Goal: Task Accomplishment & Management: Use online tool/utility

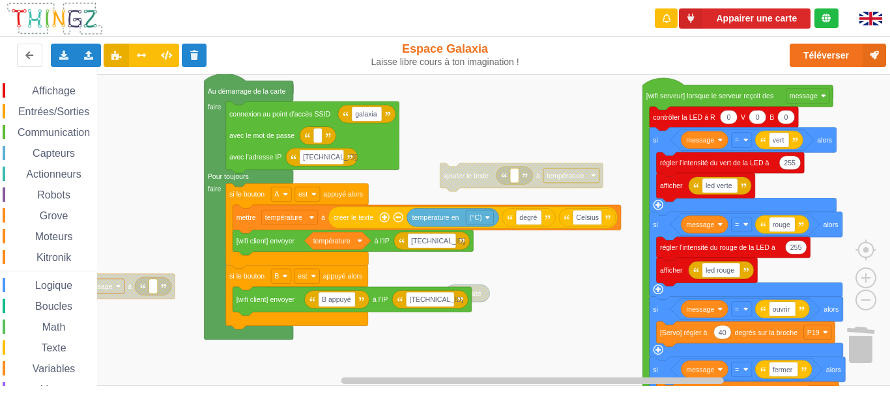
scroll to position [59, 0]
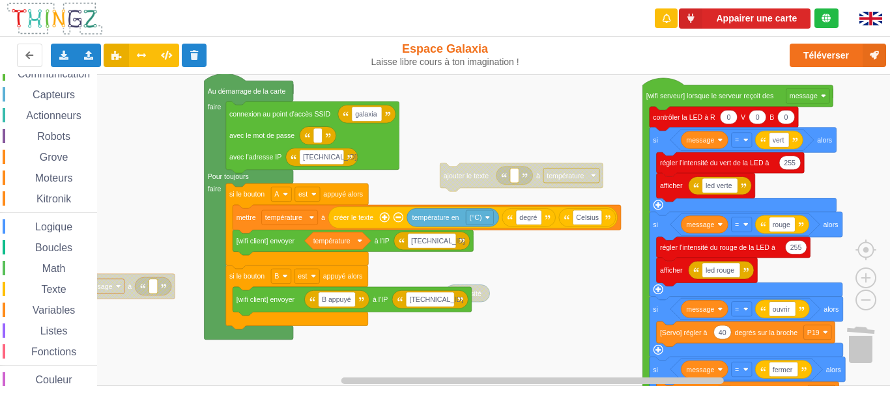
click at [496, 365] on rect "Espace de travail de Blocky" at bounding box center [449, 230] width 899 height 312
click at [496, 299] on rect "Espace de travail de Blocky" at bounding box center [449, 230] width 899 height 312
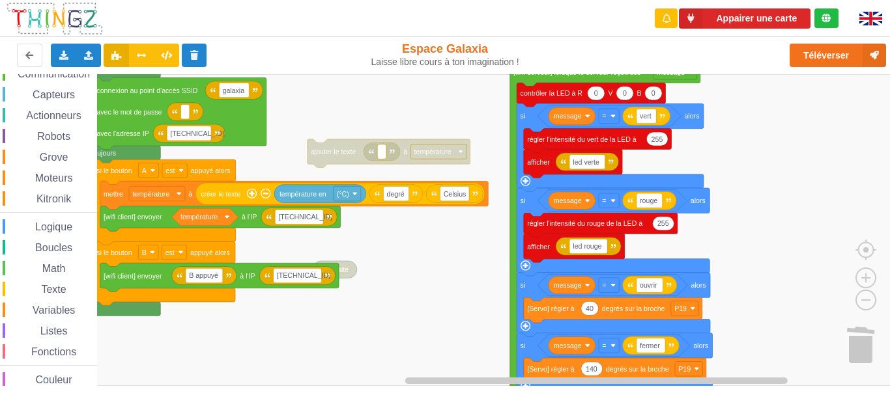
click at [444, 326] on rect "Espace de travail de Blocky" at bounding box center [449, 230] width 899 height 312
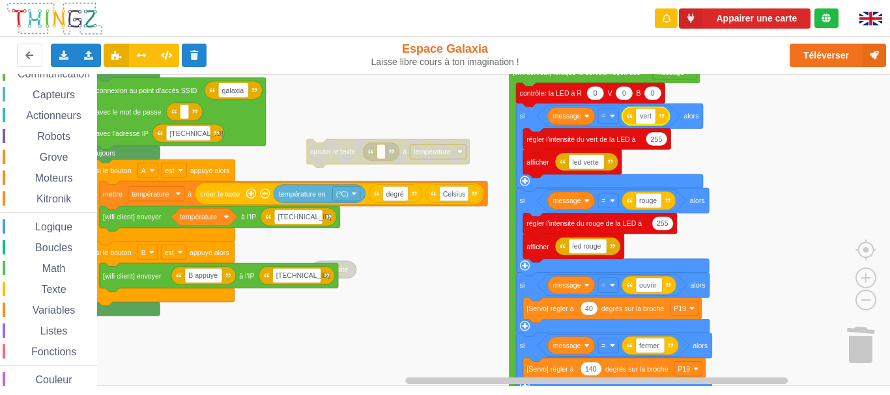
type input "AllumerCuisine"
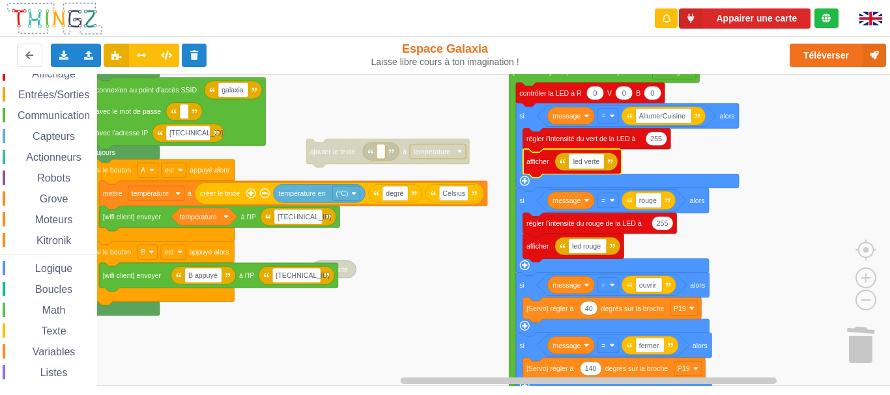
scroll to position [0, 0]
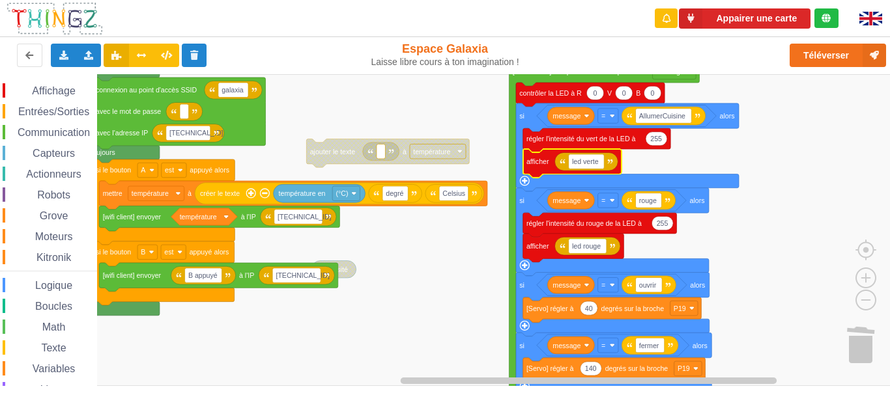
click at [58, 94] on span "Affichage" at bounding box center [53, 90] width 47 height 11
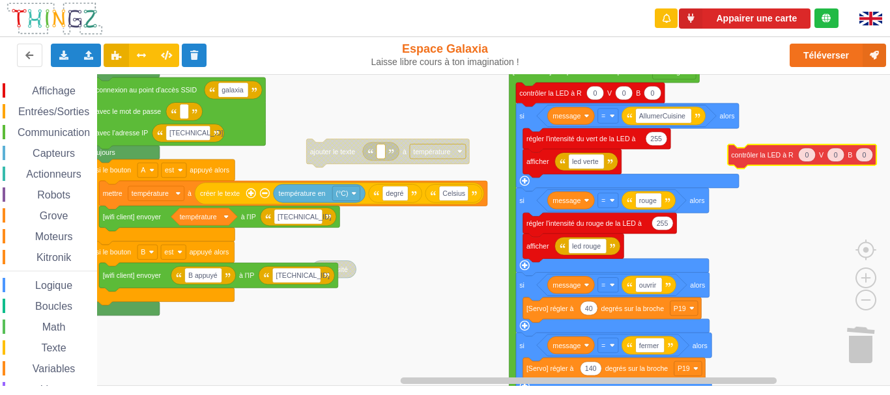
click at [755, 157] on div "Affichage Entrées/Sorties Communication Capteurs Actionneurs Robots Grove Moteu…" at bounding box center [449, 230] width 899 height 312
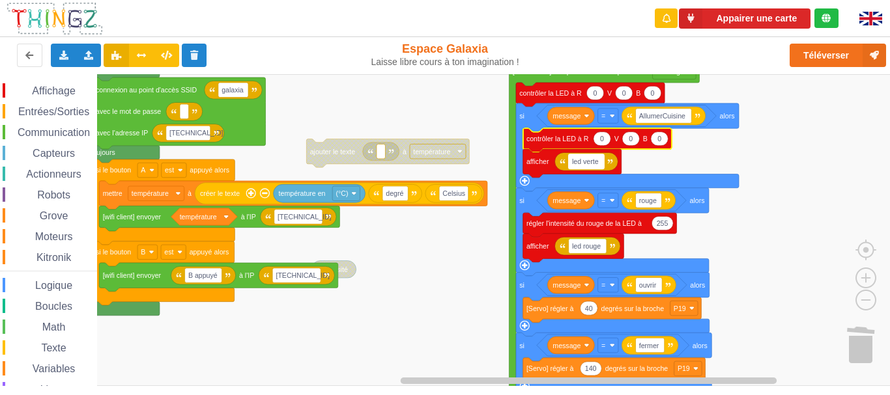
click at [582, 160] on text "led verte" at bounding box center [585, 162] width 27 height 8
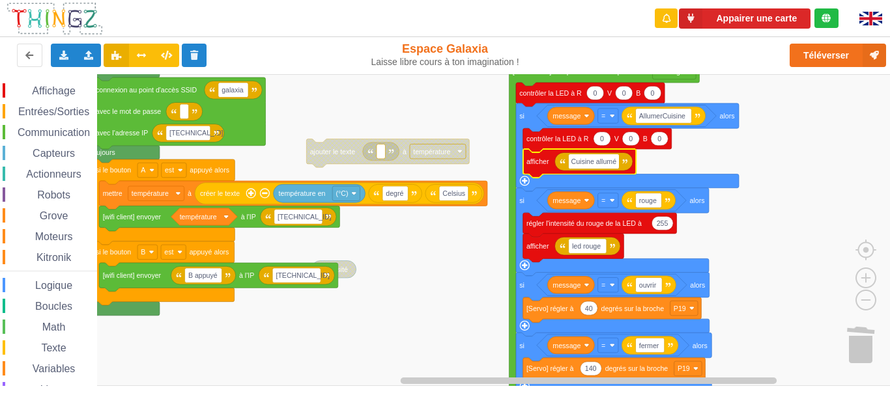
type input "Cuisine allumée"
click at [729, 145] on rect "Espace de travail de Blocky" at bounding box center [449, 230] width 899 height 312
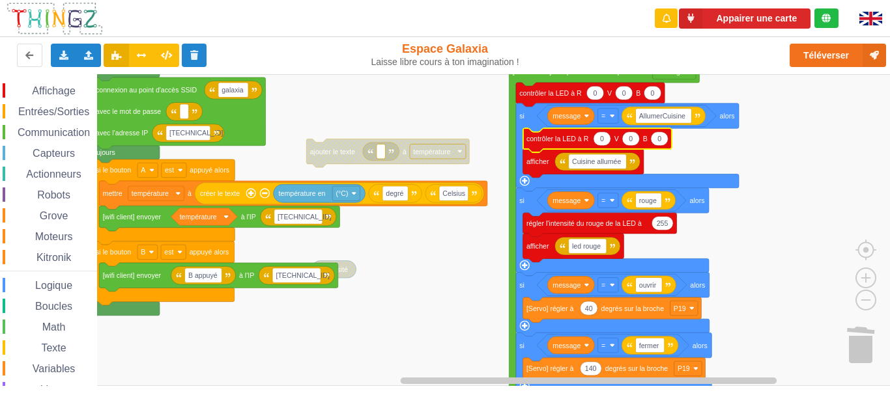
click at [605, 139] on icon "Espace de travail de Blocky" at bounding box center [602, 139] width 18 height 14
type input "255"
click at [638, 140] on icon "Espace de travail de Blocky" at bounding box center [635, 139] width 18 height 14
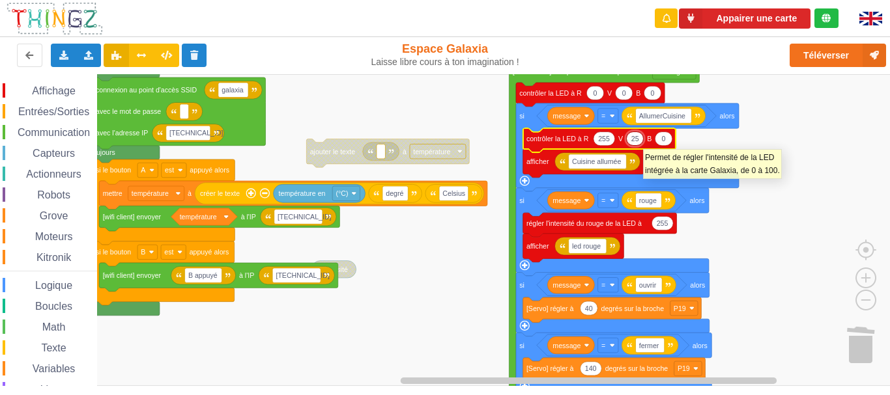
type input "255"
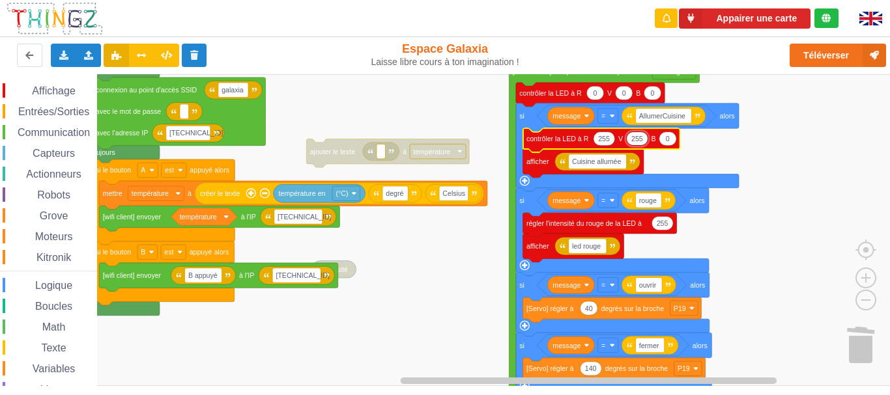
click at [666, 136] on text "0" at bounding box center [668, 139] width 4 height 8
type input "255"
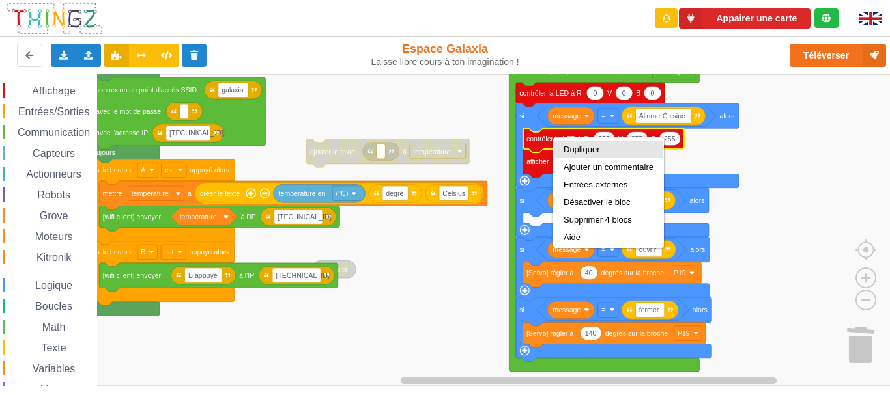
click at [572, 143] on div "Dupliquer" at bounding box center [608, 150] width 109 height 18
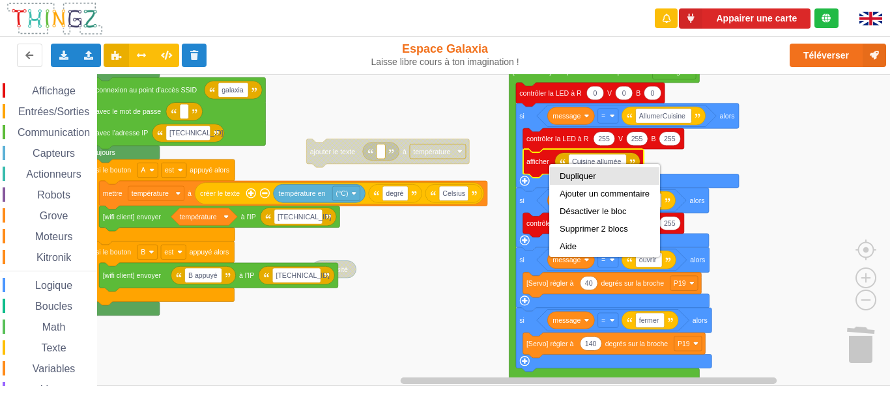
click at [564, 171] on div "Dupliquer" at bounding box center [604, 176] width 109 height 18
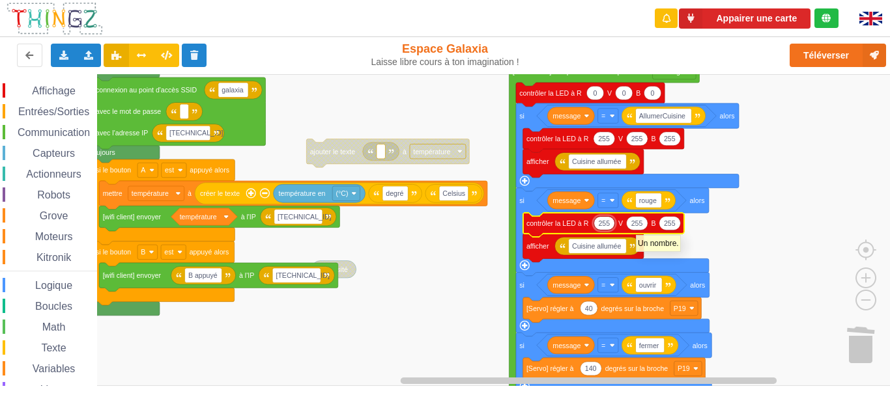
type input "0"
click at [636, 225] on text "255" at bounding box center [633, 223] width 12 height 8
click at [664, 223] on text "255" at bounding box center [661, 223] width 12 height 8
click at [704, 229] on rect "Espace de travail de Blocky" at bounding box center [449, 230] width 899 height 312
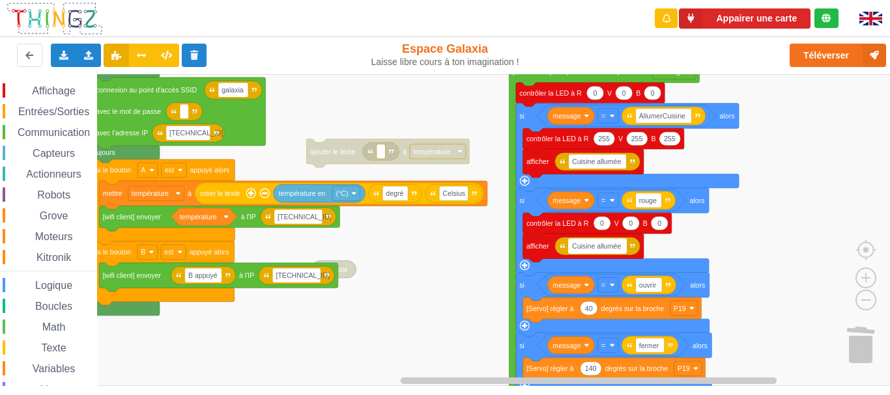
click at [610, 246] on text "Cuisine allumée" at bounding box center [596, 246] width 49 height 8
click at [602, 246] on input "Cuisine allumée" at bounding box center [598, 246] width 58 height 15
drag, startPoint x: 597, startPoint y: 247, endPoint x: 628, endPoint y: 247, distance: 30.6
click at [628, 247] on body "Appairer une carte Exporter l'assemblage de blocs Exporter l'assemblage de bloc…" at bounding box center [445, 197] width 890 height 395
type input "Cuisine éteinte"
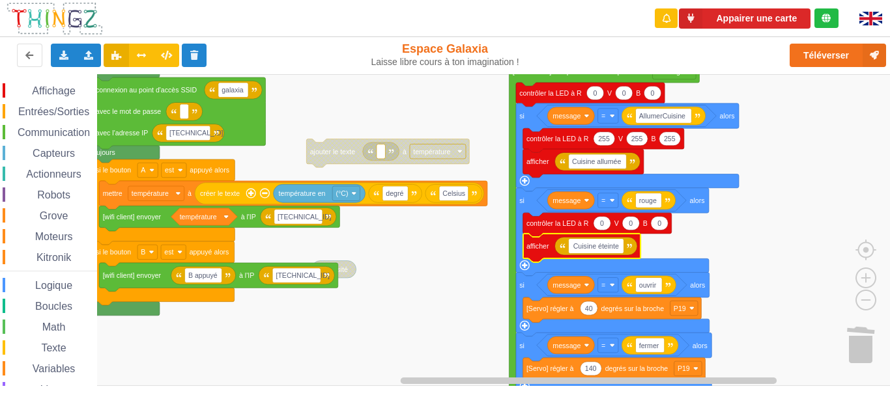
click at [740, 229] on rect "Espace de travail de Blocky" at bounding box center [449, 230] width 899 height 312
type input "EteindreCuisine"
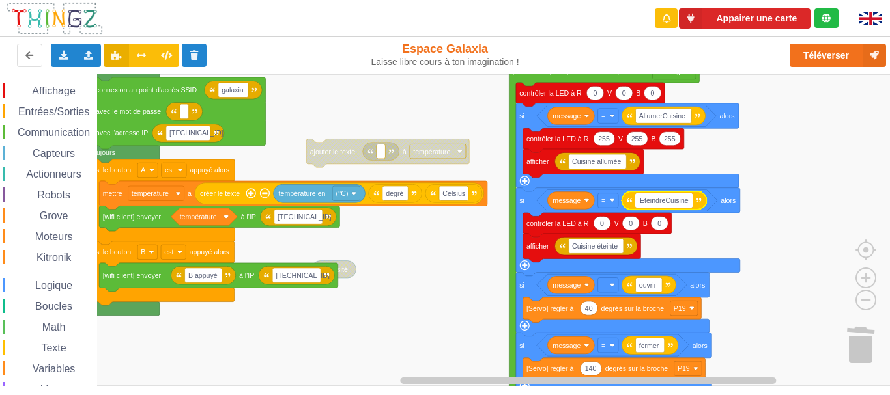
click at [689, 238] on rect "Espace de travail de Blocky" at bounding box center [449, 230] width 899 height 312
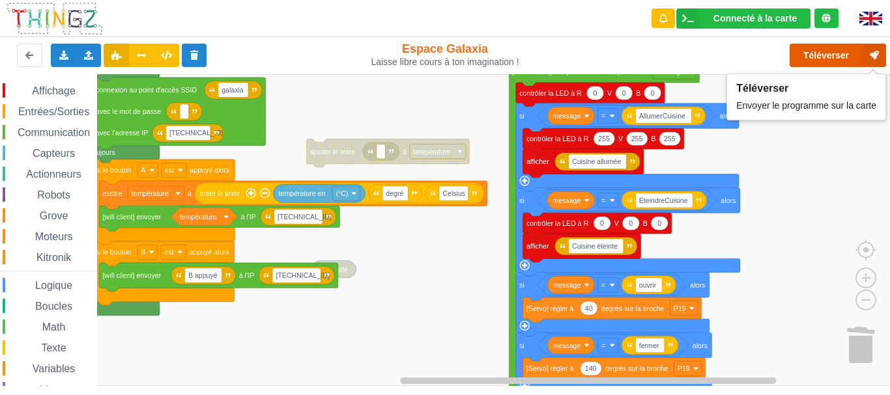
click at [811, 57] on button "Téléverser" at bounding box center [837, 55] width 96 height 23
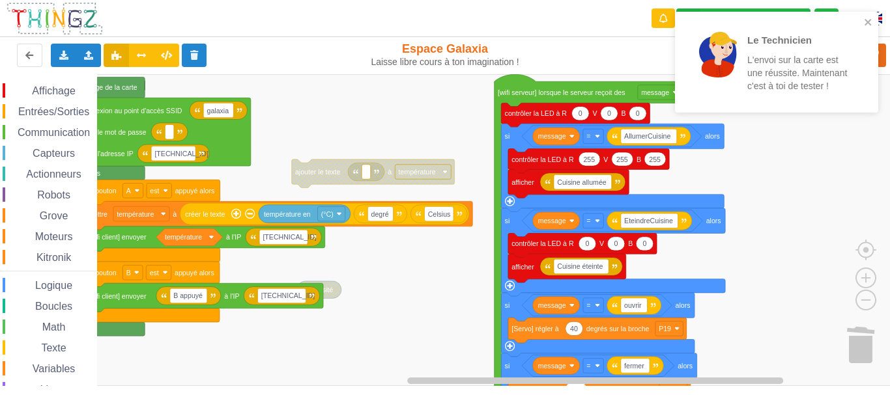
click at [755, 211] on div "Affichage Entrées/Sorties Communication Capteurs Actionneurs Robots Grove Moteu…" at bounding box center [449, 230] width 899 height 312
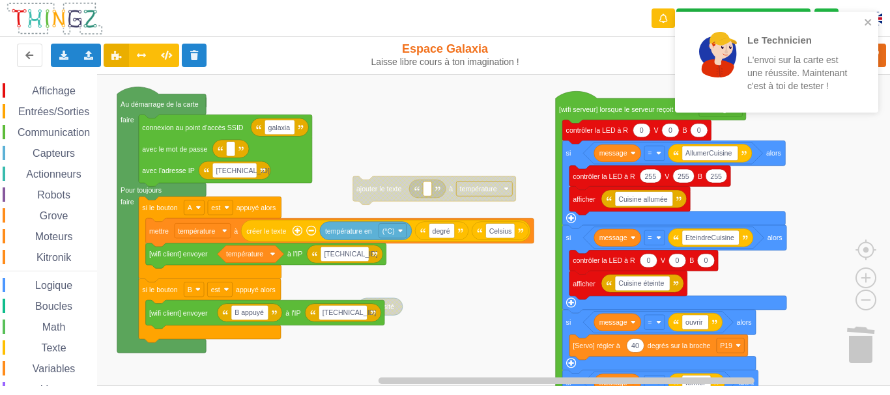
click at [460, 340] on rect "Espace de travail de Blocky" at bounding box center [449, 230] width 899 height 312
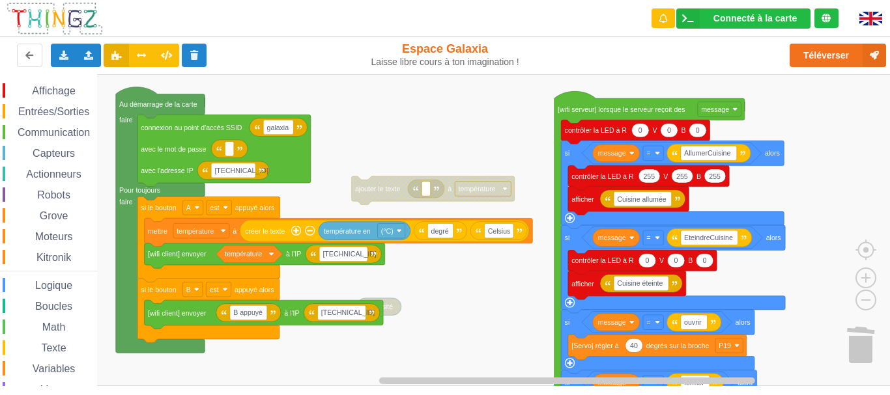
click at [69, 89] on span "Affichage" at bounding box center [53, 90] width 47 height 11
click at [808, 178] on rect "Espace de travail de Blocky" at bounding box center [449, 230] width 899 height 312
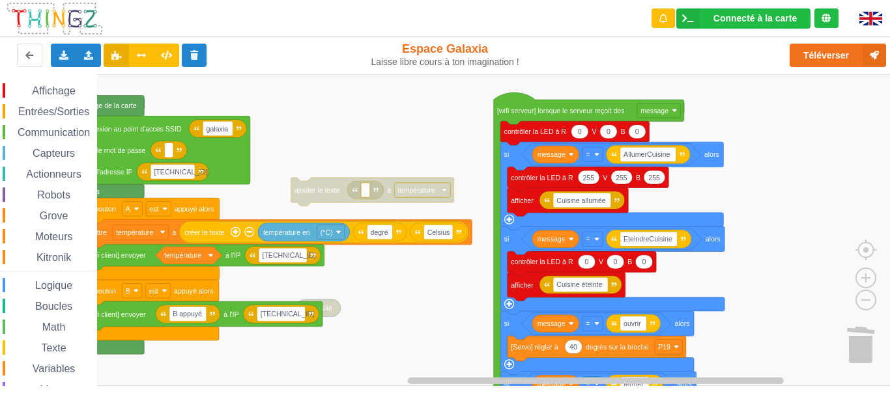
click at [411, 311] on rect "Espace de travail de Blocky" at bounding box center [449, 230] width 899 height 312
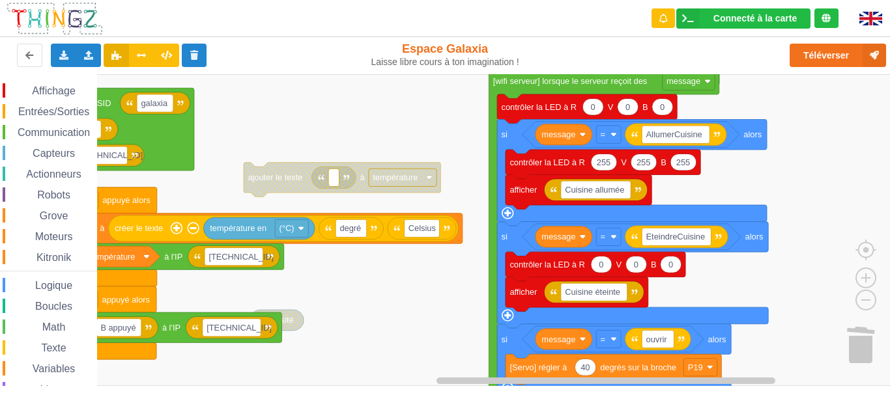
click at [493, 278] on rect "Espace de travail de Blocky" at bounding box center [449, 230] width 899 height 312
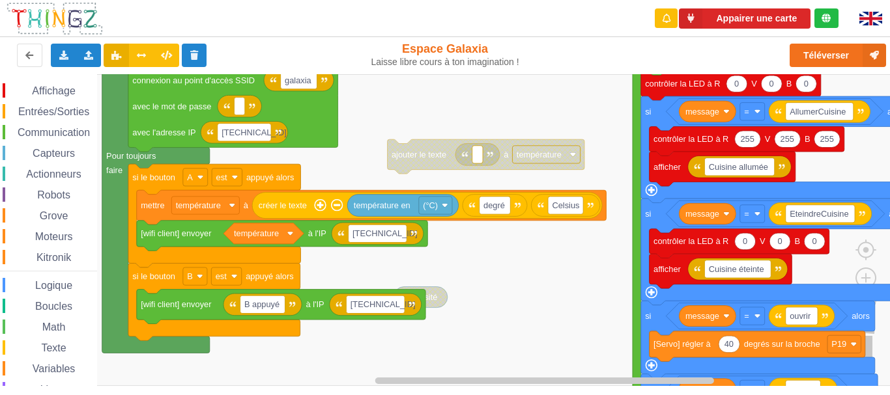
click at [552, 303] on rect "Espace de travail de Blocky" at bounding box center [449, 230] width 899 height 312
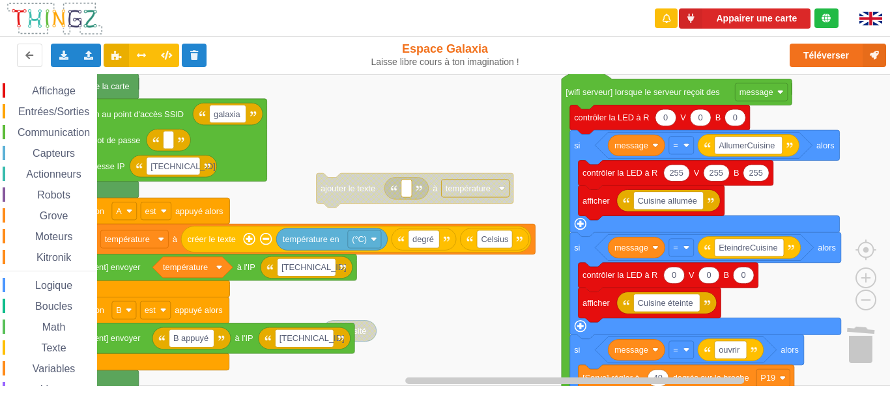
click at [523, 242] on rect "Espace de travail de Blocky" at bounding box center [449, 230] width 899 height 312
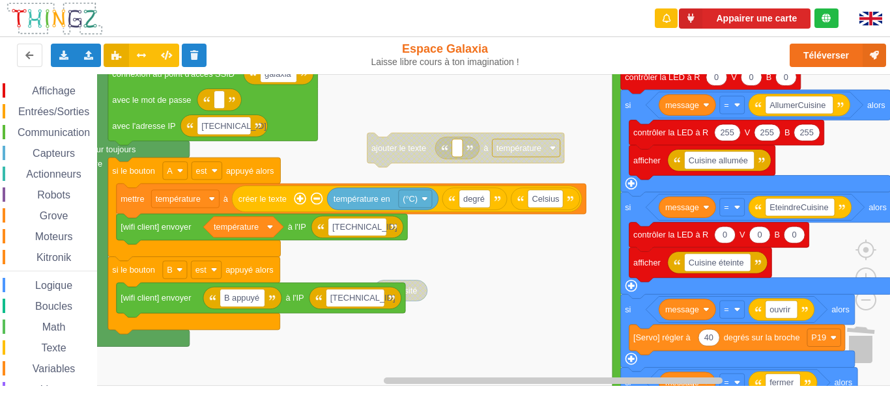
click at [537, 287] on rect "Espace de travail de Blocky" at bounding box center [449, 230] width 899 height 312
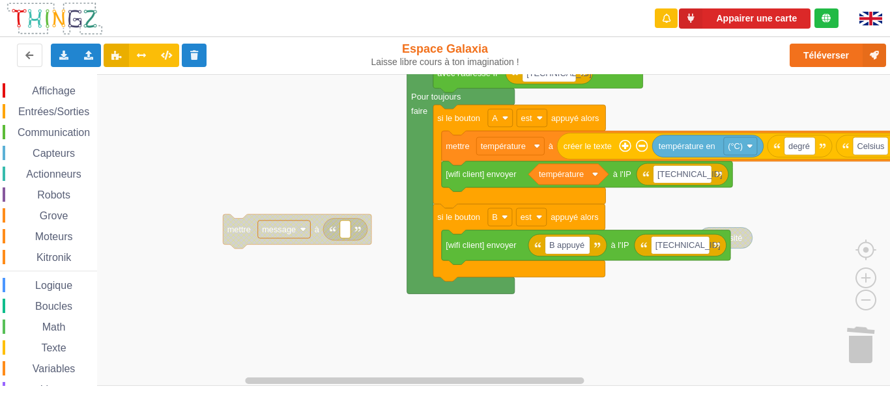
click at [376, 259] on rect "Espace de travail de Blocky" at bounding box center [449, 230] width 899 height 312
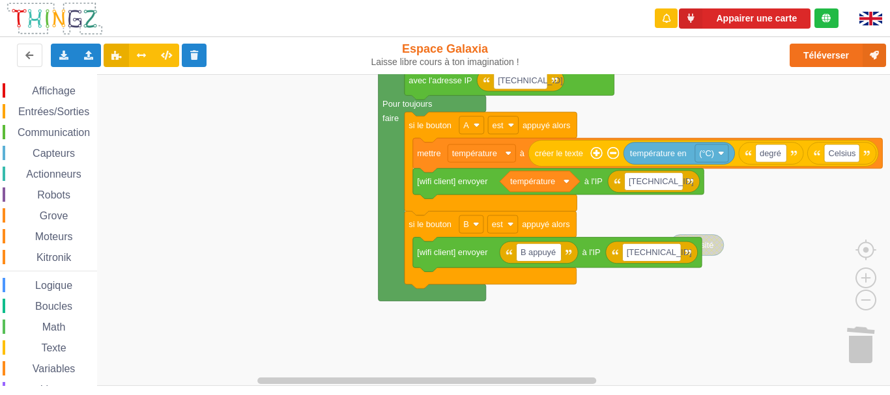
click at [264, 343] on rect "Espace de travail de Blocky" at bounding box center [449, 230] width 899 height 312
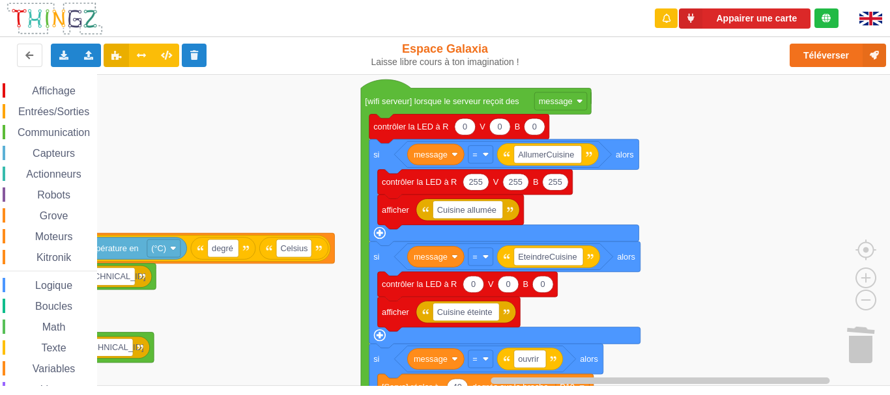
click at [303, 395] on html "Appairer une carte Exporter l'assemblage de blocs Exporter l'assemblage de bloc…" at bounding box center [445, 197] width 890 height 395
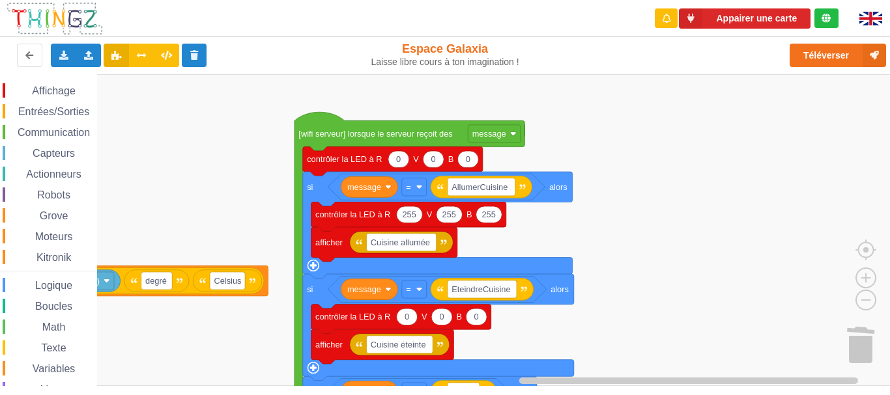
click at [738, 208] on rect "Espace de travail de Blocky" at bounding box center [449, 230] width 899 height 312
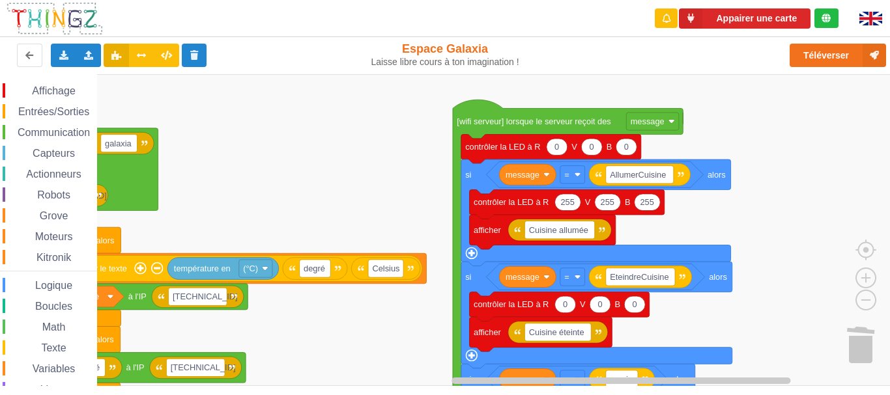
click at [654, 150] on div "Affichage Entrées/Sorties Communication Capteurs Actionneurs Robots Grove Moteu…" at bounding box center [449, 230] width 899 height 312
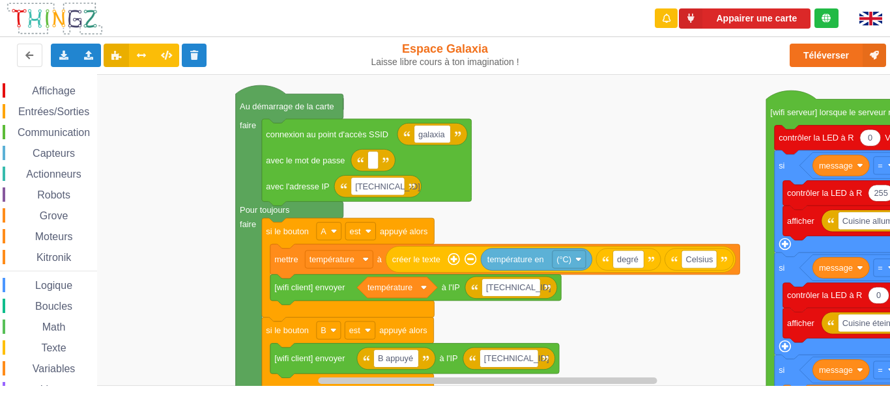
click at [552, 180] on div "Affichage Entrées/Sorties Communication Capteurs Actionneurs Robots Grove Moteu…" at bounding box center [449, 230] width 899 height 312
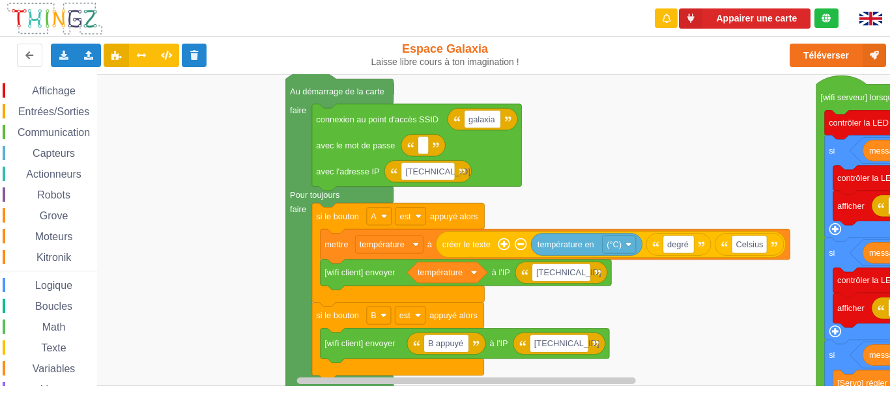
click at [537, 92] on rect "Espace de travail de Blocky" at bounding box center [449, 230] width 899 height 312
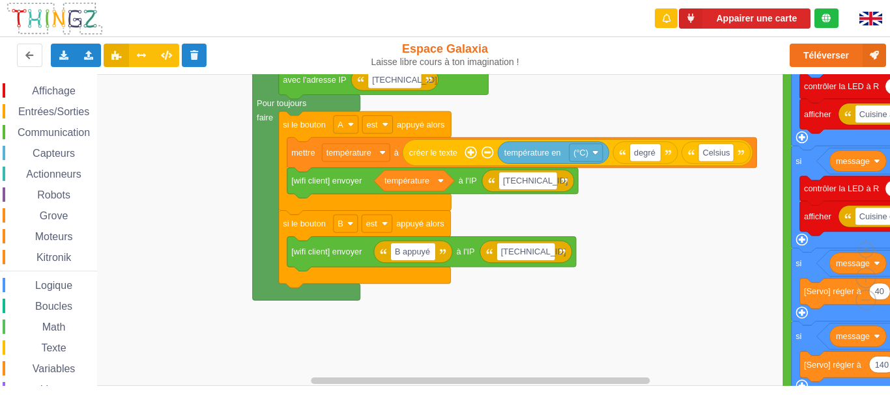
click at [569, 215] on rect "Espace de travail de Blocky" at bounding box center [449, 230] width 899 height 312
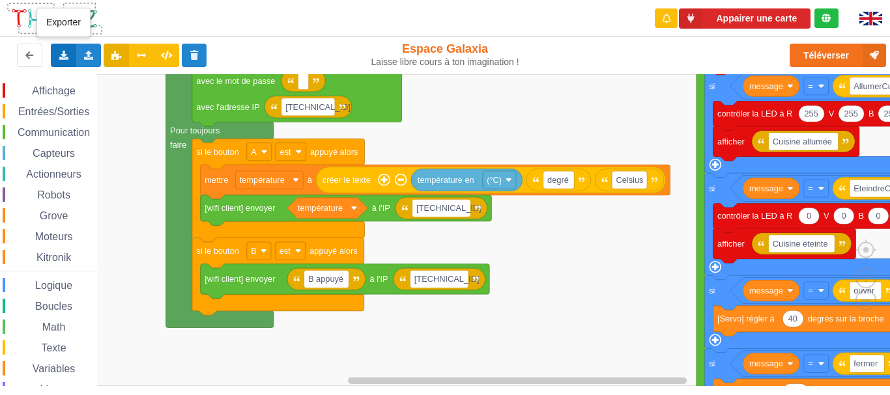
click at [59, 57] on icon at bounding box center [63, 55] width 11 height 8
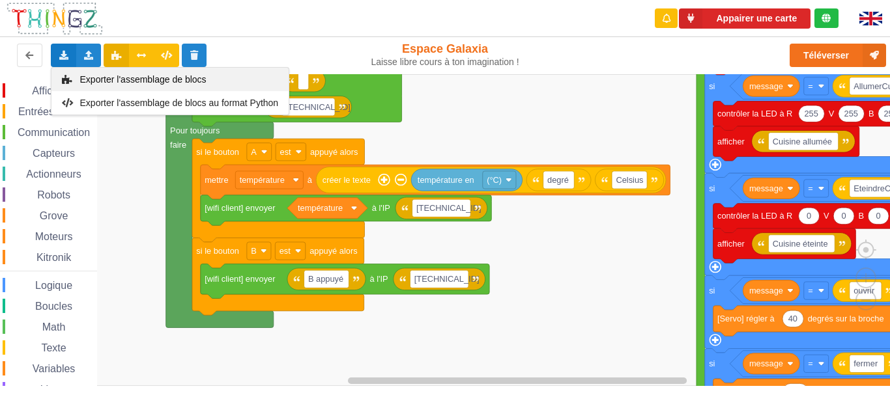
click at [125, 81] on span "Exporter l'assemblage de blocs" at bounding box center [143, 79] width 126 height 10
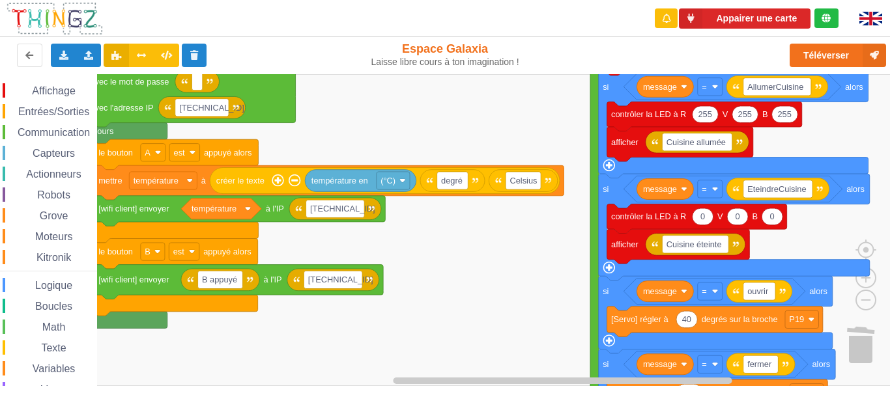
click at [358, 327] on rect "Espace de travail de Blocky" at bounding box center [449, 230] width 899 height 312
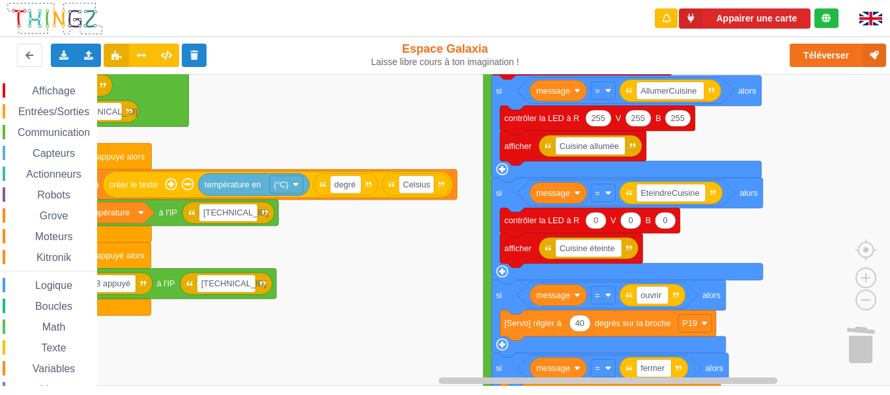
click at [361, 139] on rect "Espace de travail de Blocky" at bounding box center [449, 230] width 899 height 312
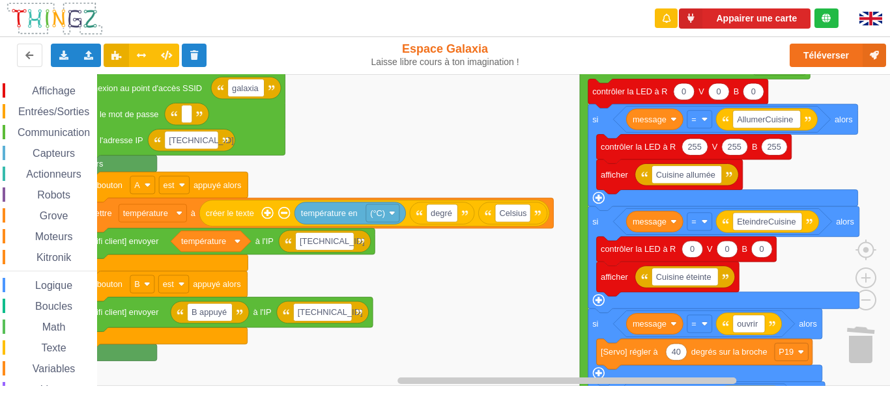
click at [399, 161] on rect "Espace de travail de Blocky" at bounding box center [449, 230] width 899 height 312
click at [64, 61] on div "Exporter l'assemblage de blocs Exporter l'assemblage de blocs au format Python" at bounding box center [63, 55] width 25 height 23
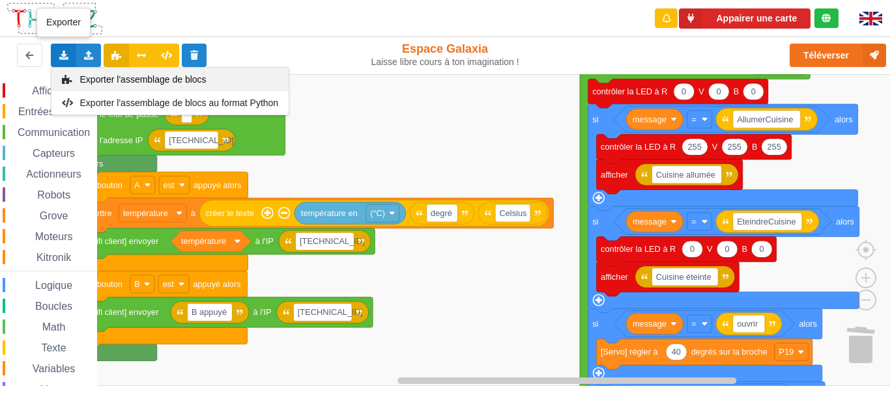
click at [112, 79] on span "Exporter l'assemblage de blocs" at bounding box center [143, 79] width 126 height 10
